Goal: Task Accomplishment & Management: Complete application form

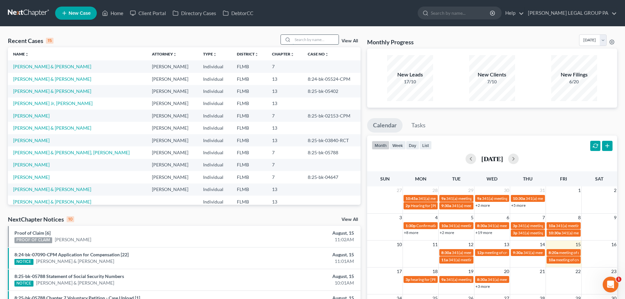
click at [318, 35] on input "search" at bounding box center [316, 40] width 46 height 10
type input "[PERSON_NAME]"
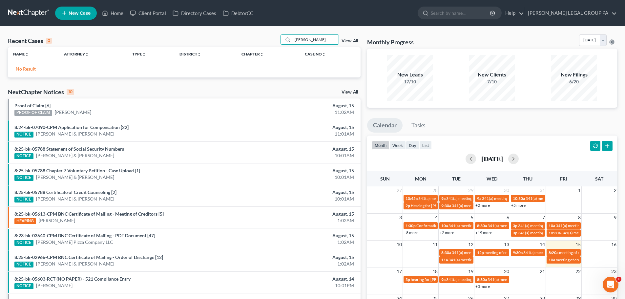
click at [72, 13] on span "New Case" at bounding box center [80, 13] width 22 height 5
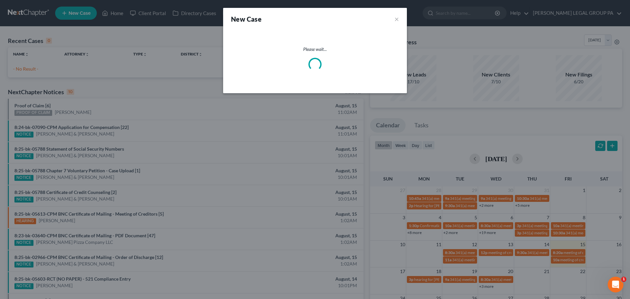
select select "15"
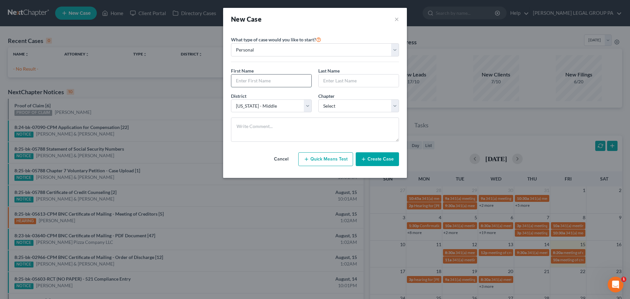
click at [269, 78] on input "text" at bounding box center [271, 81] width 80 height 12
type input "[PERSON_NAME] & [PERSON_NAME]"
type input "[PERSON_NAME]"
click at [335, 109] on select "Select 7 11 12 13" at bounding box center [358, 105] width 81 height 13
select select "3"
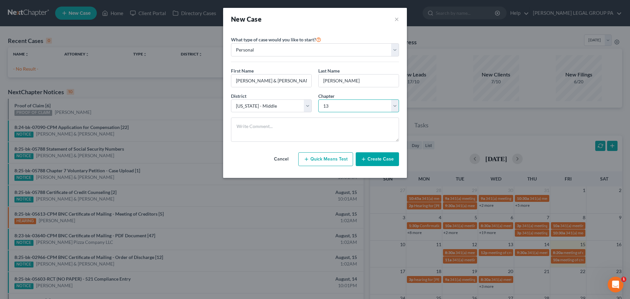
click at [318, 99] on select "Select 7 11 12 13" at bounding box center [358, 105] width 81 height 13
click at [375, 157] on button "Create Case" at bounding box center [377, 159] width 43 height 14
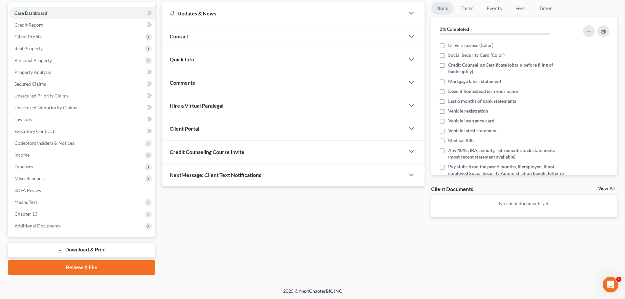
scroll to position [62, 0]
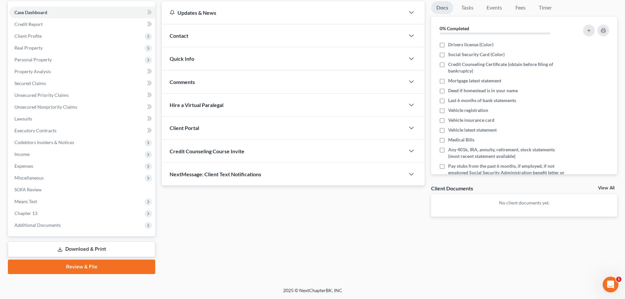
click at [198, 153] on span "Credit Counseling Course Invite" at bounding box center [207, 151] width 75 height 6
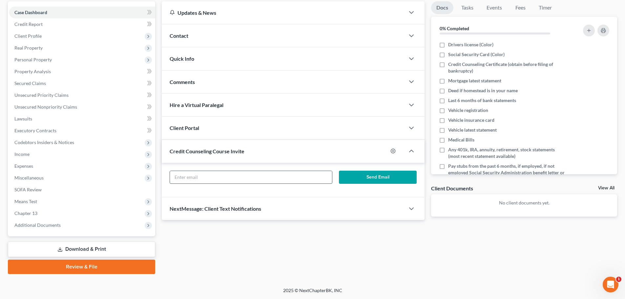
click at [205, 173] on input "text" at bounding box center [251, 177] width 162 height 12
paste input "[EMAIL_ADDRESS][DOMAIN_NAME]"
type input "[EMAIL_ADDRESS][DOMAIN_NAME]"
drag, startPoint x: 365, startPoint y: 181, endPoint x: 363, endPoint y: 185, distance: 4.9
click at [363, 187] on form "[EMAIL_ADDRESS][DOMAIN_NAME] Send Email" at bounding box center [293, 180] width 254 height 18
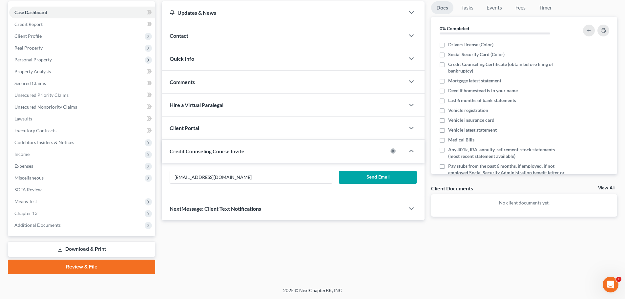
click at [365, 179] on button "Send Email" at bounding box center [378, 177] width 78 height 13
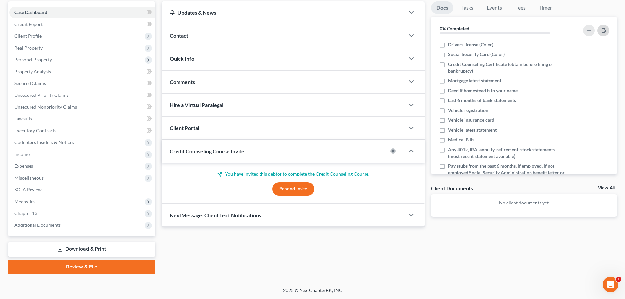
click at [606, 32] on button "button" at bounding box center [604, 31] width 12 height 12
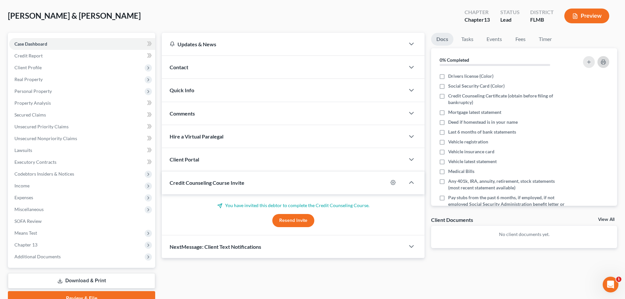
scroll to position [0, 0]
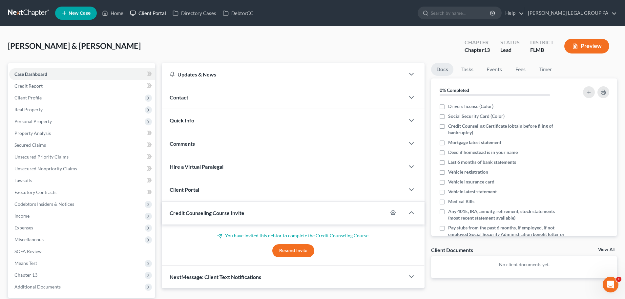
drag, startPoint x: 150, startPoint y: 13, endPoint x: 145, endPoint y: 13, distance: 5.3
click at [149, 13] on link "Client Portal" at bounding box center [148, 13] width 43 height 12
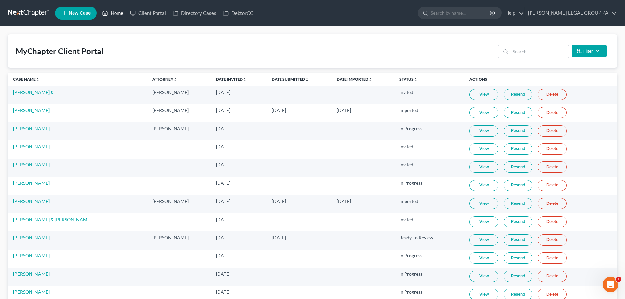
click at [115, 13] on link "Home" at bounding box center [113, 13] width 28 height 12
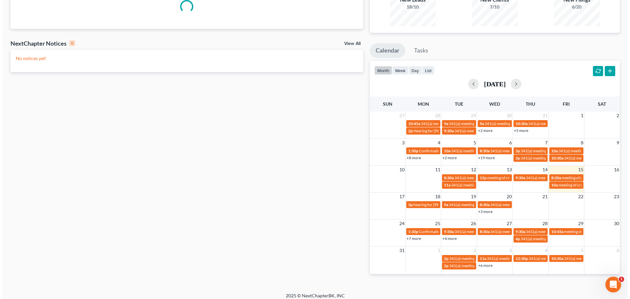
scroll to position [80, 0]
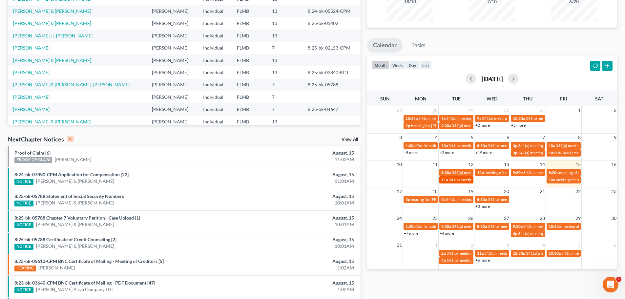
click at [460, 177] on span "341(a) meeting for [PERSON_NAME]" at bounding box center [480, 179] width 63 height 5
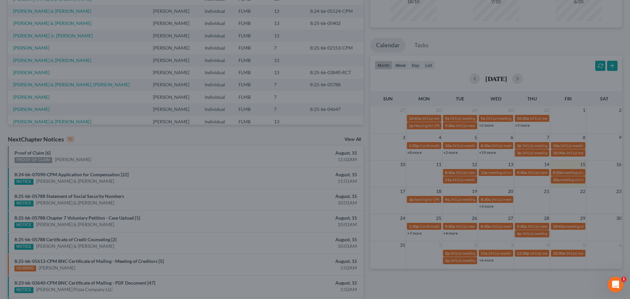
click at [447, 172] on div "Edit Event × Event Title * 341(a) meeting for [PERSON_NAME] Date [DATE] close D…" at bounding box center [315, 149] width 630 height 299
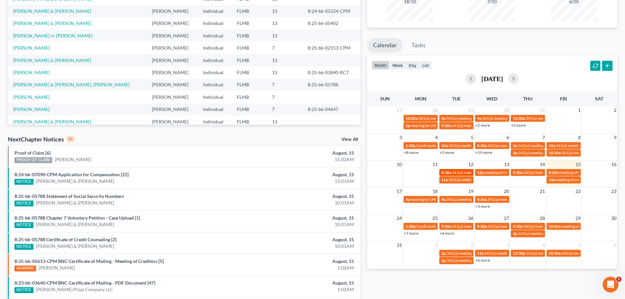
click at [450, 171] on span "8:30a" at bounding box center [446, 172] width 10 height 5
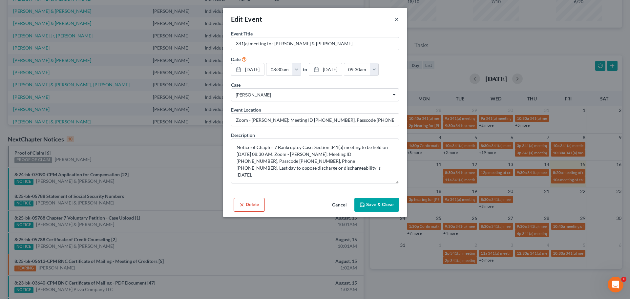
click at [395, 18] on button "×" at bounding box center [397, 19] width 5 height 8
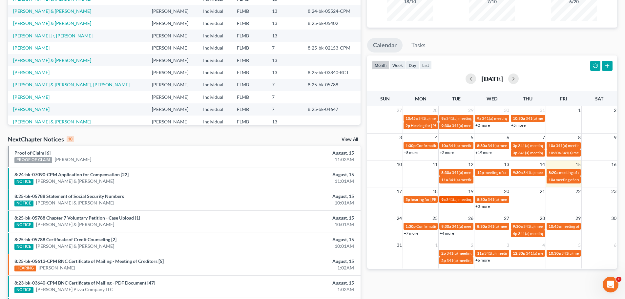
click at [445, 201] on span "9a" at bounding box center [443, 199] width 4 height 5
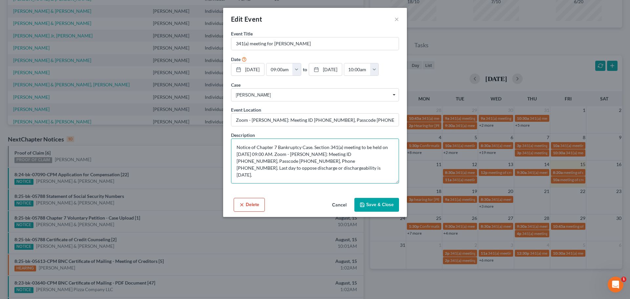
drag, startPoint x: 339, startPoint y: 154, endPoint x: 365, endPoint y: 152, distance: 26.0
click at [367, 153] on textarea "Notice of Chapter 7 Bankruptcy Case. Section 341(a) meeting to be held on [DATE…" at bounding box center [315, 161] width 168 height 45
drag, startPoint x: 365, startPoint y: 152, endPoint x: 367, endPoint y: 155, distance: 3.7
click at [364, 158] on textarea "Notice of Chapter 7 Bankruptcy Case. Section 341(a) meeting to be held on [DATE…" at bounding box center [315, 161] width 168 height 45
drag, startPoint x: 368, startPoint y: 155, endPoint x: 340, endPoint y: 156, distance: 27.3
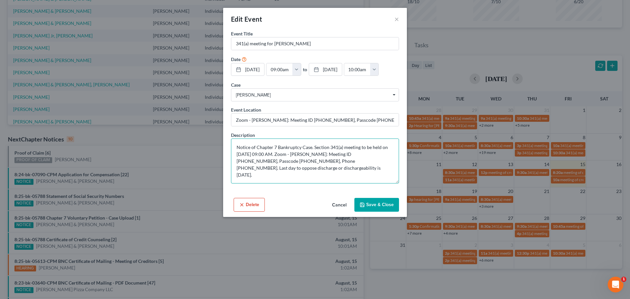
click at [340, 156] on textarea "Notice of Chapter 7 Bankruptcy Case. Section 341(a) meeting to be held on [DATE…" at bounding box center [315, 161] width 168 height 45
drag, startPoint x: 237, startPoint y: 161, endPoint x: 262, endPoint y: 158, distance: 25.1
click at [262, 158] on textarea "Notice of Chapter 7 Bankruptcy Case. Section 341(a) meeting to be held on [DATE…" at bounding box center [315, 161] width 168 height 45
click at [304, 171] on textarea "Notice of Chapter 7 Bankruptcy Case. Section 341(a) meeting to be held on [DATE…" at bounding box center [315, 161] width 168 height 45
click at [397, 16] on button "×" at bounding box center [397, 19] width 5 height 8
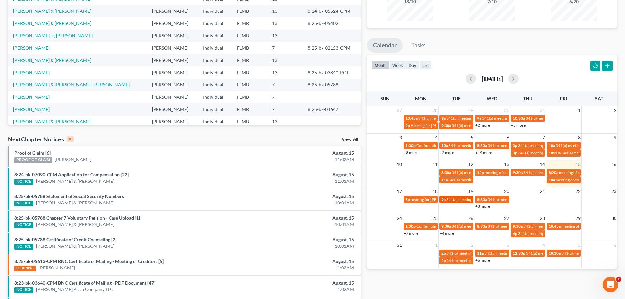
click at [462, 202] on div "9a 341(a) meeting for [PERSON_NAME]" at bounding box center [456, 199] width 30 height 5
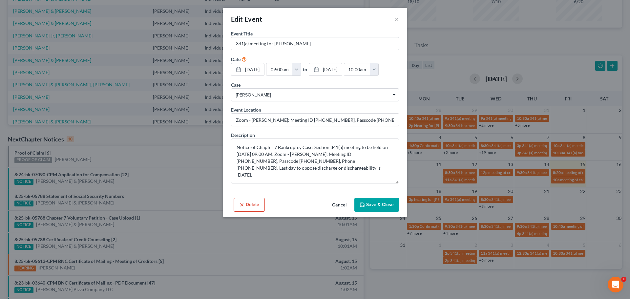
click at [472, 204] on div "Edit Event × Event Title * 341(a) meeting for [PERSON_NAME] Date [DATE] close D…" at bounding box center [315, 149] width 630 height 299
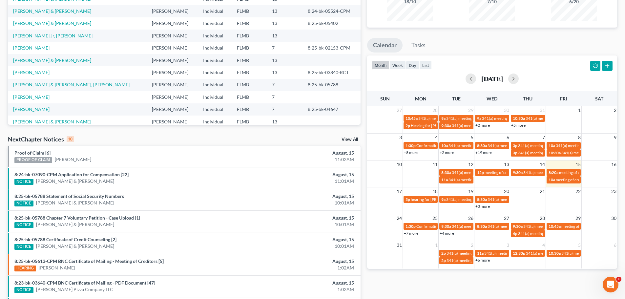
click at [486, 204] on link "+3 more" at bounding box center [483, 206] width 14 height 5
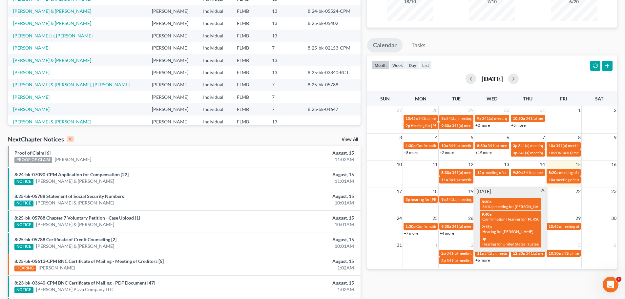
drag, startPoint x: 403, startPoint y: 278, endPoint x: 405, endPoint y: 274, distance: 4.5
click at [403, 279] on div "Monthly Progress Bankruptcy Bankruptcy [DATE] [DATE] [DATE] [DATE] [DATE] [DATE…" at bounding box center [492, 163] width 257 height 418
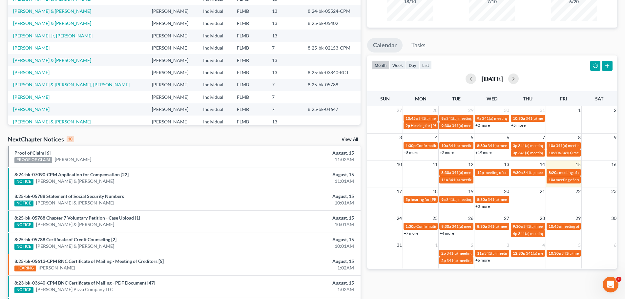
click at [483, 206] on link "+3 more" at bounding box center [483, 206] width 14 height 5
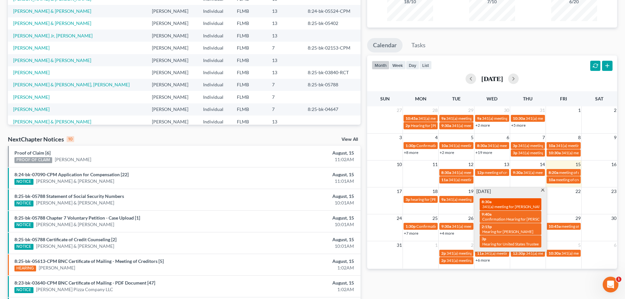
click at [483, 205] on span "341(a) meeting for [PERSON_NAME] & [PERSON_NAME]" at bounding box center [532, 206] width 98 height 5
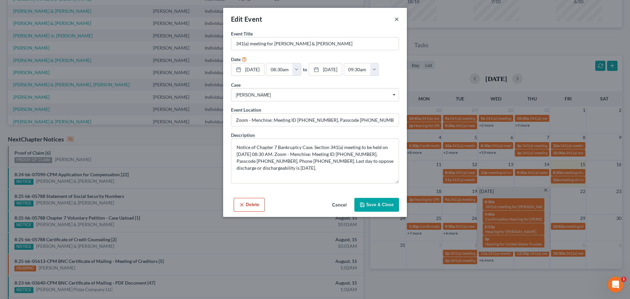
click at [395, 20] on button "×" at bounding box center [397, 19] width 5 height 8
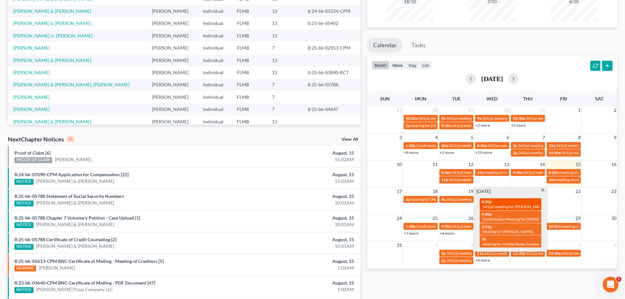
click at [505, 209] on span "341(a) meeting for [PERSON_NAME] & [PERSON_NAME]" at bounding box center [532, 206] width 98 height 5
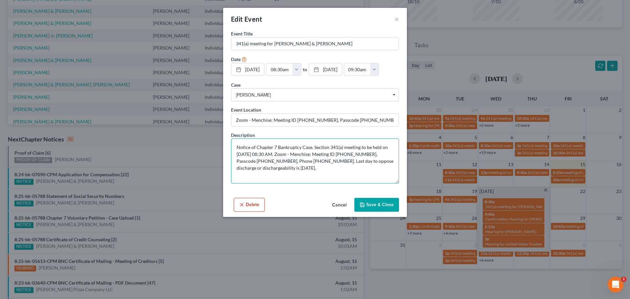
drag, startPoint x: 348, startPoint y: 157, endPoint x: 359, endPoint y: 152, distance: 11.9
click at [360, 153] on textarea "Notice of Chapter 7 Bankruptcy Case. Section 341(a) meeting to be held on [DATE…" at bounding box center [315, 161] width 168 height 45
click at [349, 153] on textarea "Notice of Chapter 7 Bankruptcy Case. Section 341(a) meeting to be held on [DATE…" at bounding box center [315, 161] width 168 height 45
drag, startPoint x: 347, startPoint y: 153, endPoint x: 374, endPoint y: 154, distance: 26.6
click at [374, 154] on textarea "Notice of Chapter 7 Bankruptcy Case. Section 341(a) meeting to be held on [DATE…" at bounding box center [315, 161] width 168 height 45
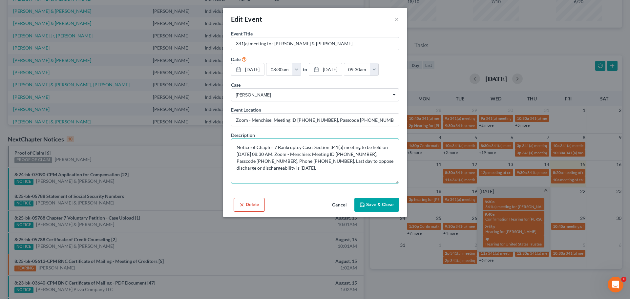
click at [260, 159] on textarea "Notice of Chapter 7 Bankruptcy Case. Section 341(a) meeting to be held on [DATE…" at bounding box center [315, 161] width 168 height 45
click at [256, 158] on textarea "Notice of Chapter 7 Bankruptcy Case. Section 341(a) meeting to be held on [DATE…" at bounding box center [315, 161] width 168 height 45
drag, startPoint x: 257, startPoint y: 160, endPoint x: 285, endPoint y: 161, distance: 28.0
click at [285, 161] on textarea "Notice of Chapter 7 Bankruptcy Case. Section 341(a) meeting to be held on [DATE…" at bounding box center [315, 161] width 168 height 45
click at [300, 170] on textarea "Notice of Chapter 7 Bankruptcy Case. Section 341(a) meeting to be held on [DATE…" at bounding box center [315, 161] width 168 height 45
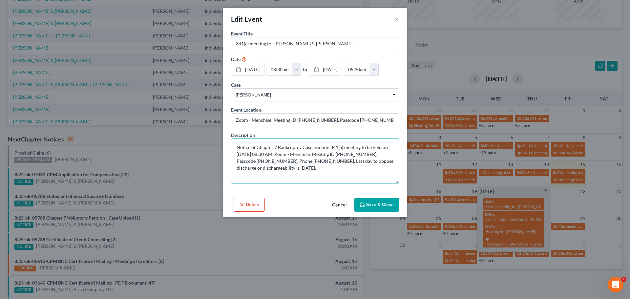
click at [299, 172] on textarea "Notice of Chapter 7 Bankruptcy Case. Section 341(a) meeting to be held on [DATE…" at bounding box center [315, 161] width 168 height 45
